Goal: Transaction & Acquisition: Purchase product/service

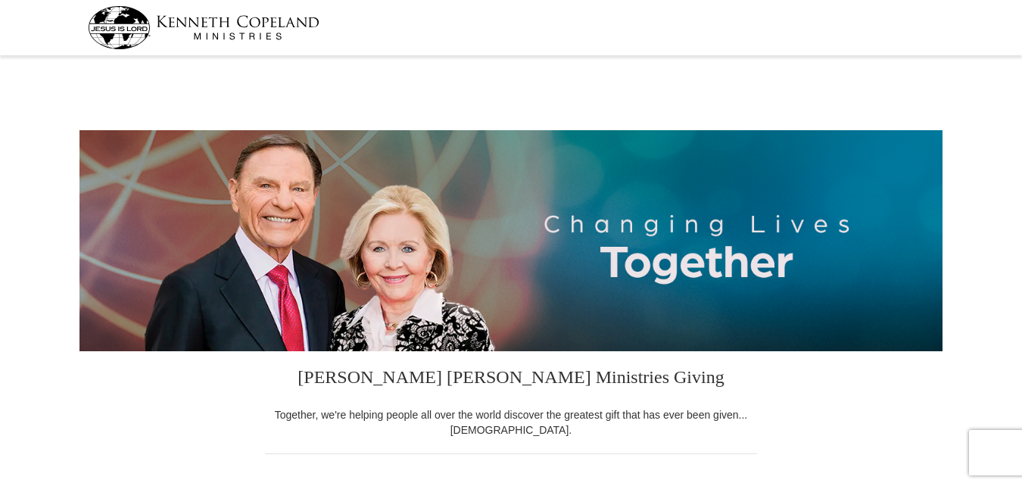
select select "PA"
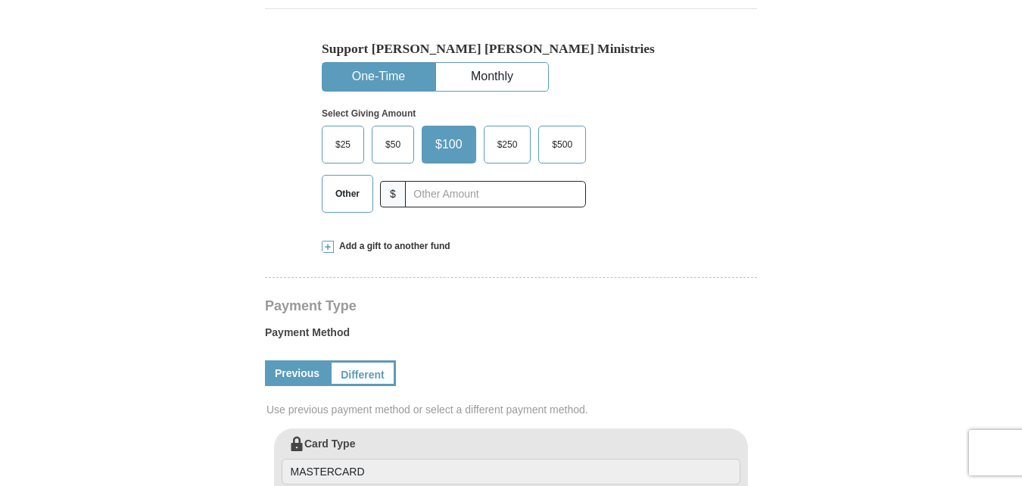
scroll to position [446, 0]
drag, startPoint x: 1021, startPoint y: 145, endPoint x: 1018, endPoint y: 166, distance: 21.3
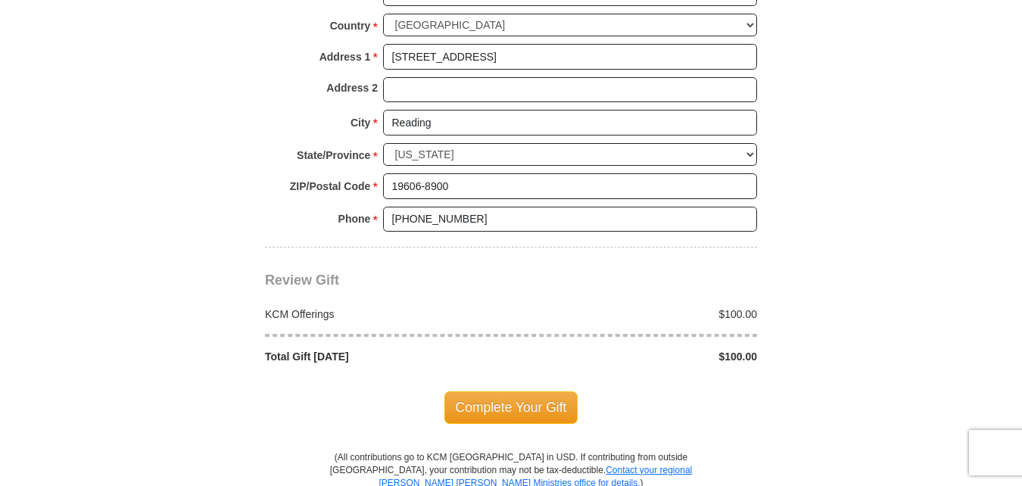
scroll to position [1179, 0]
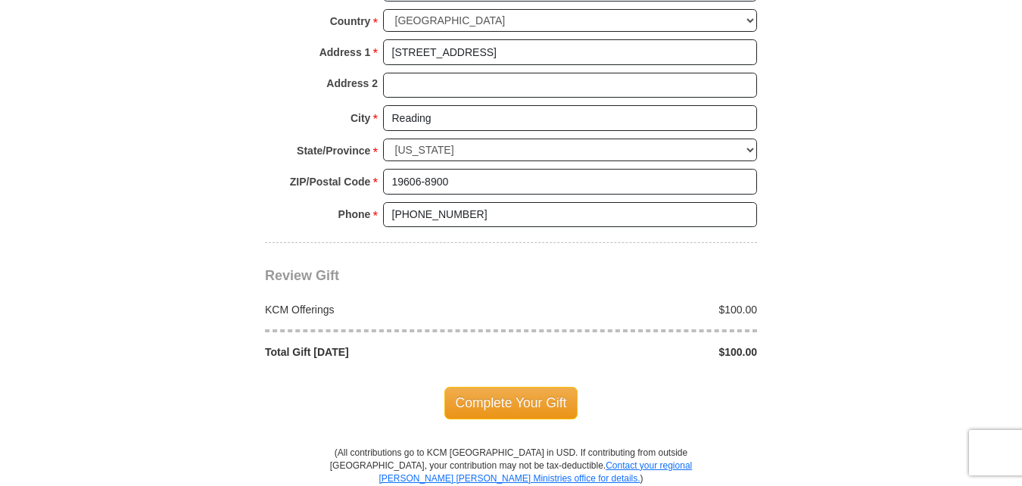
click at [541, 397] on span "Complete Your Gift" at bounding box center [511, 403] width 134 height 32
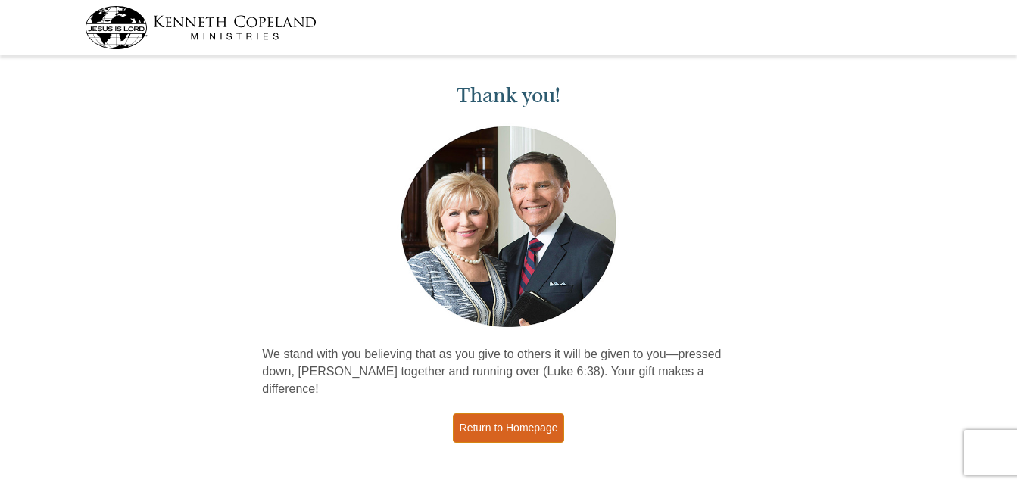
click at [492, 413] on link "Return to Homepage" at bounding box center [509, 428] width 112 height 30
